Goal: Task Accomplishment & Management: Complete application form

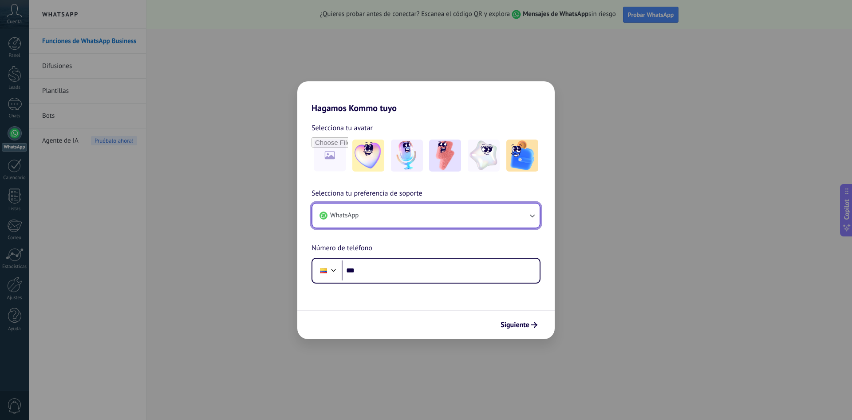
click at [528, 217] on icon "button" at bounding box center [532, 215] width 9 height 9
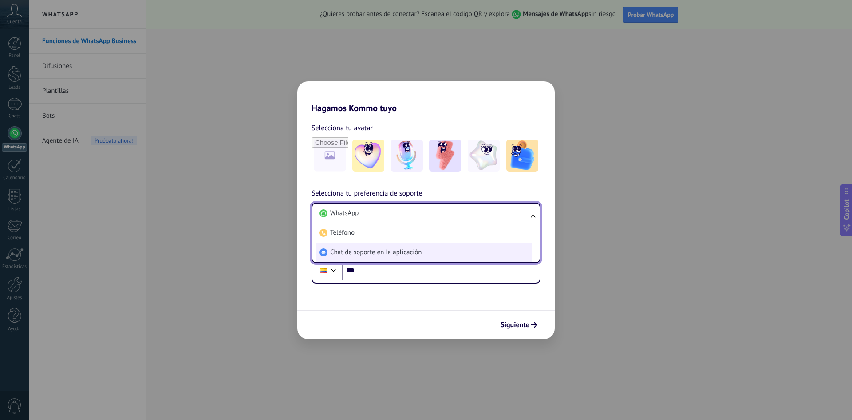
click at [356, 253] on span "Chat de soporte en la aplicación" at bounding box center [375, 252] width 91 height 9
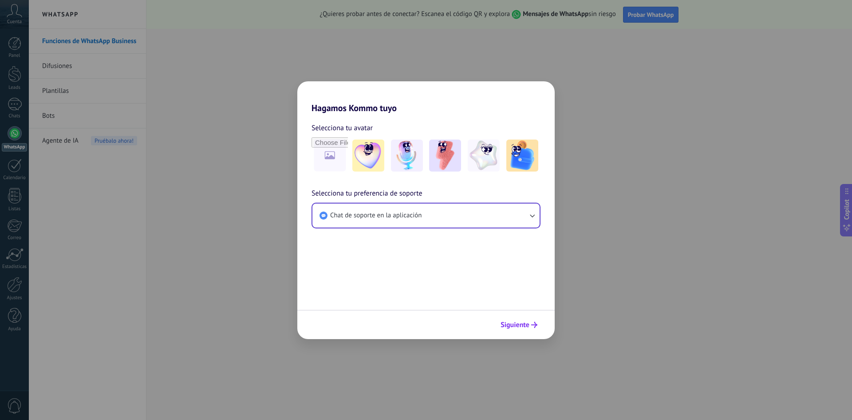
click at [523, 324] on span "Siguiente" at bounding box center [515, 324] width 29 height 6
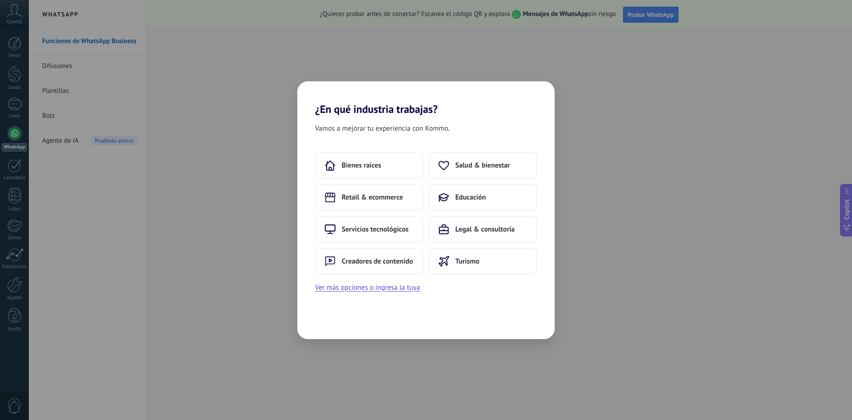
drag, startPoint x: 583, startPoint y: 288, endPoint x: 558, endPoint y: 266, distance: 32.4
click at [583, 288] on div "¿En qué industria trabajas? Vamos a mejorar tu experiencia con Kommo. Bienes ra…" at bounding box center [426, 210] width 852 height 420
click at [477, 198] on span "Educación" at bounding box center [470, 197] width 31 height 9
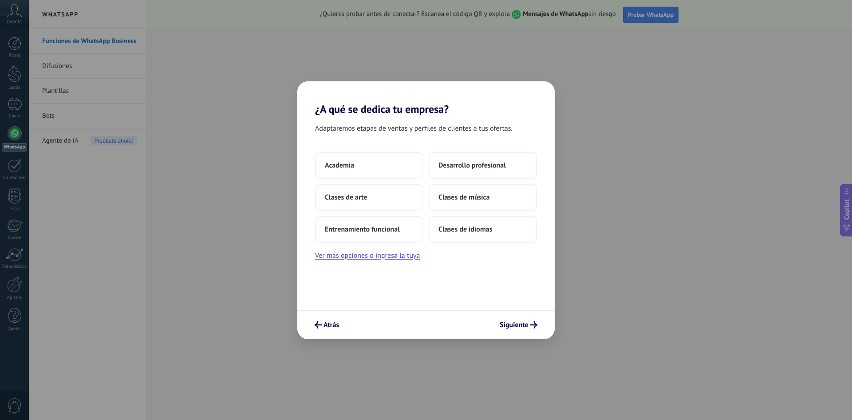
click at [477, 198] on span "Clases de música" at bounding box center [464, 197] width 51 height 9
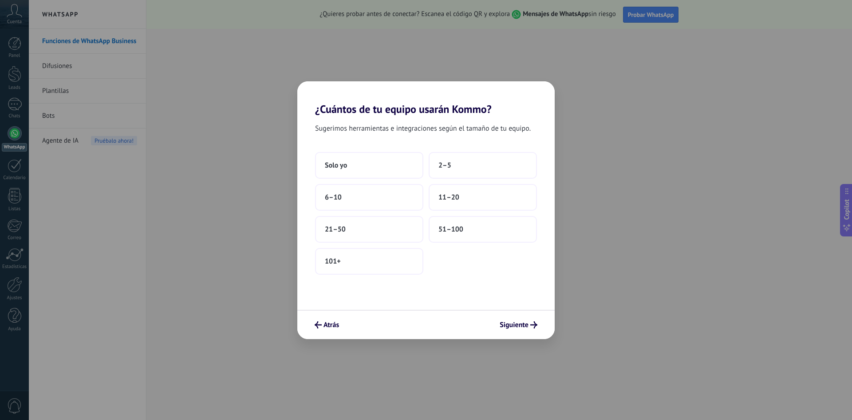
click at [477, 198] on button "11–20" at bounding box center [483, 197] width 108 height 27
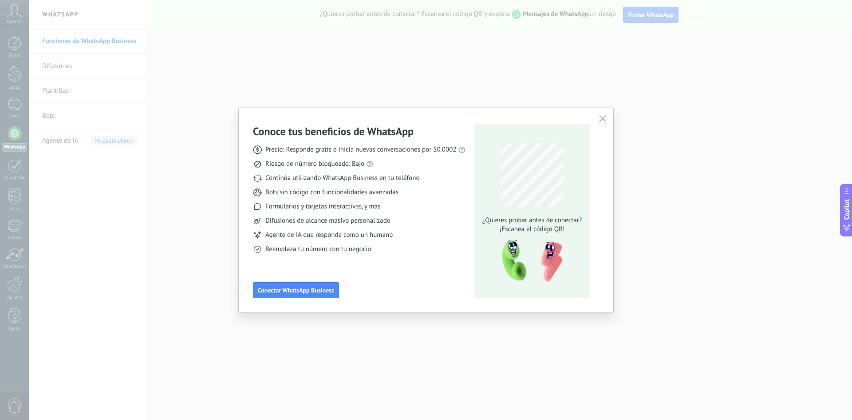
click at [603, 121] on icon "button" at bounding box center [602, 118] width 7 height 7
